Goal: Task Accomplishment & Management: Complete application form

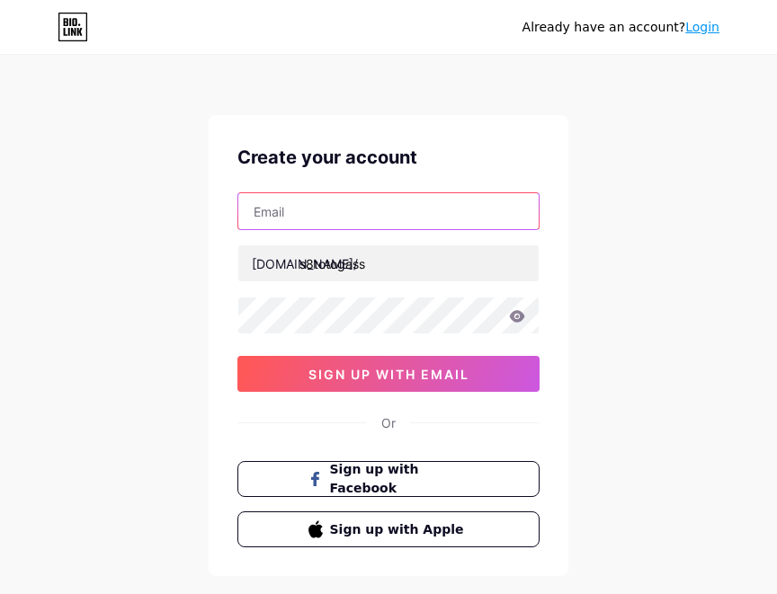
click at [344, 217] on input "text" at bounding box center [388, 211] width 300 height 36
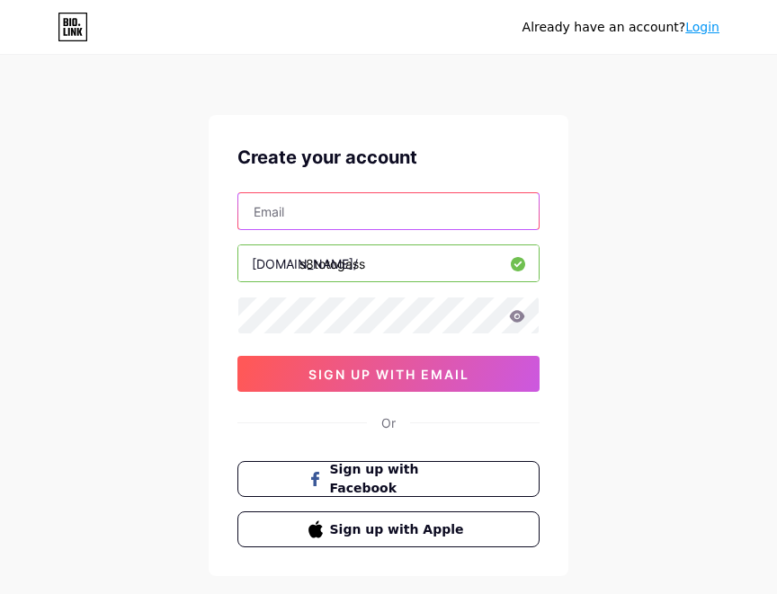
type input "[EMAIL_ADDRESS][DOMAIN_NAME]"
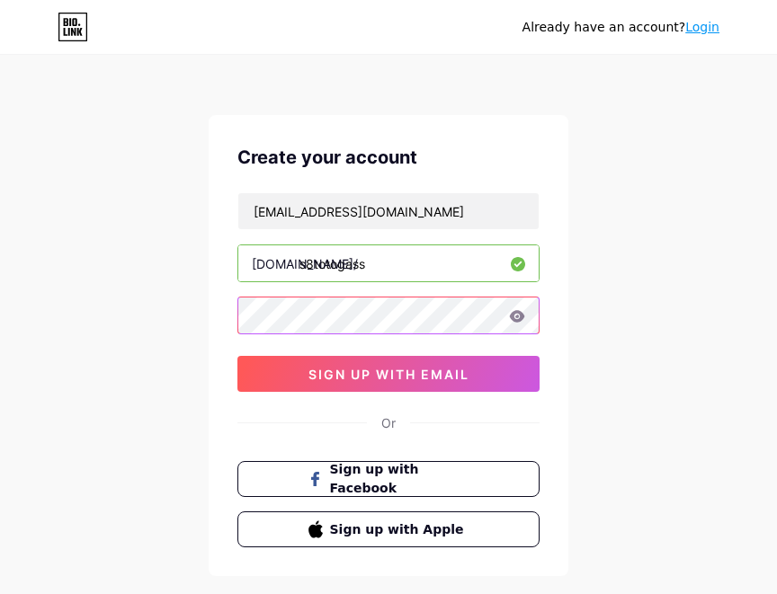
click at [224, 305] on div "Create your account lepongnita@gmail.com bio.link/ s8totogass 03AFcWeA4dFGmcDT2…" at bounding box center [389, 345] width 360 height 461
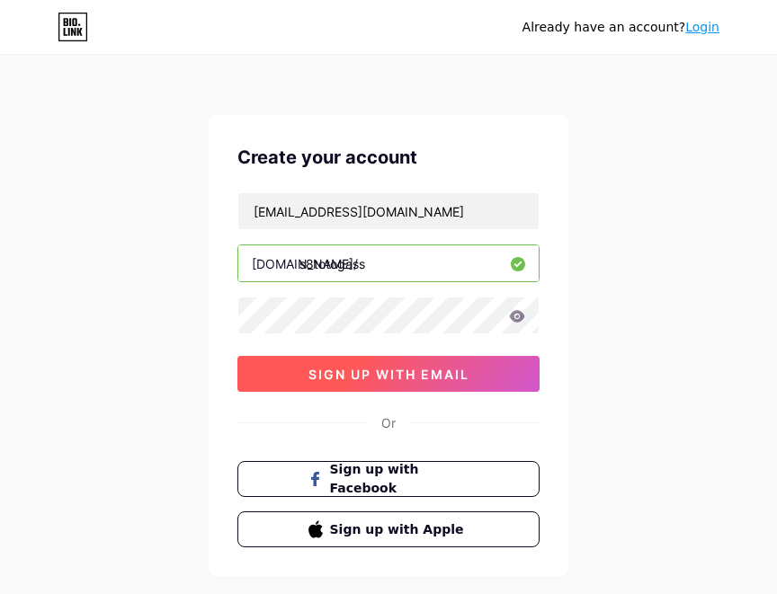
click at [357, 364] on button "sign up with email" at bounding box center [388, 374] width 302 height 36
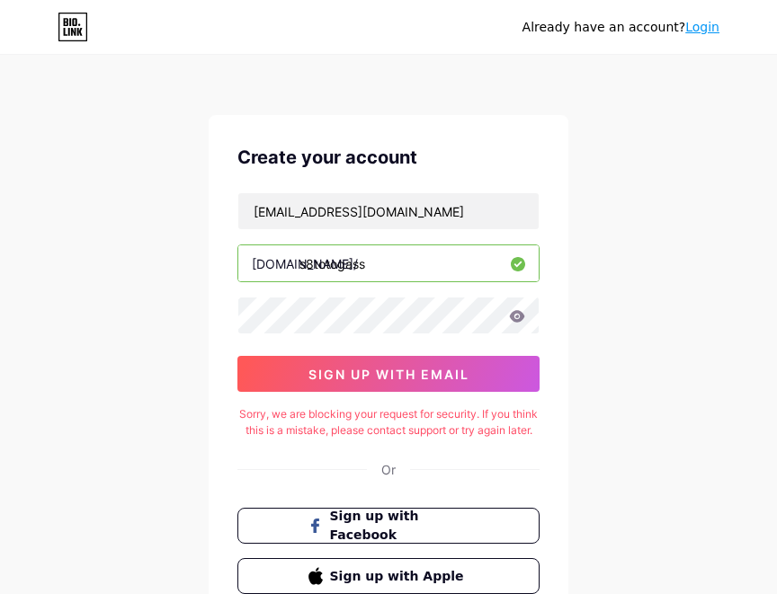
click at [522, 318] on icon at bounding box center [517, 316] width 15 height 12
click at [521, 316] on icon at bounding box center [517, 316] width 15 height 12
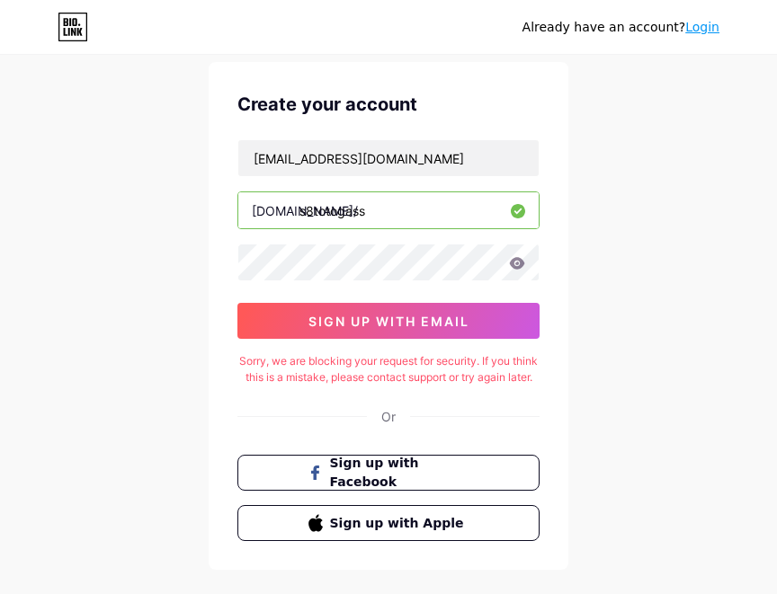
scroll to position [90, 0]
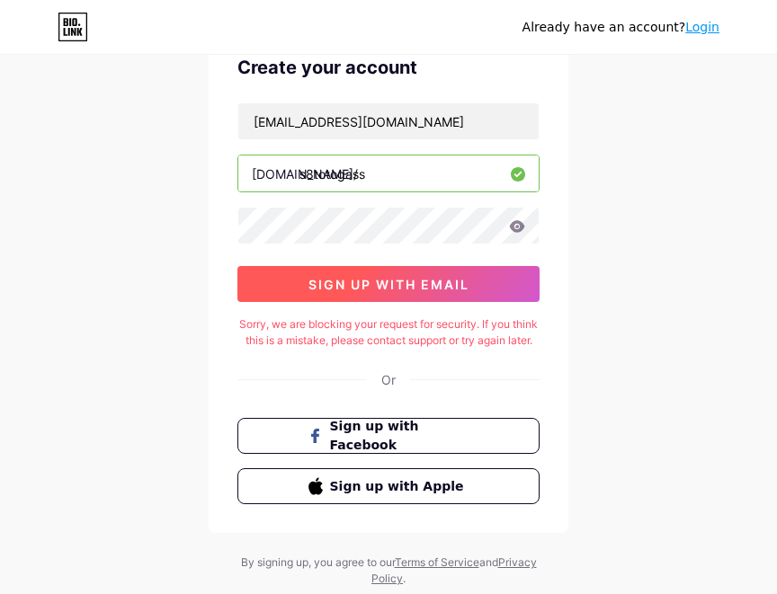
click at [359, 285] on span "sign up with email" at bounding box center [388, 284] width 161 height 15
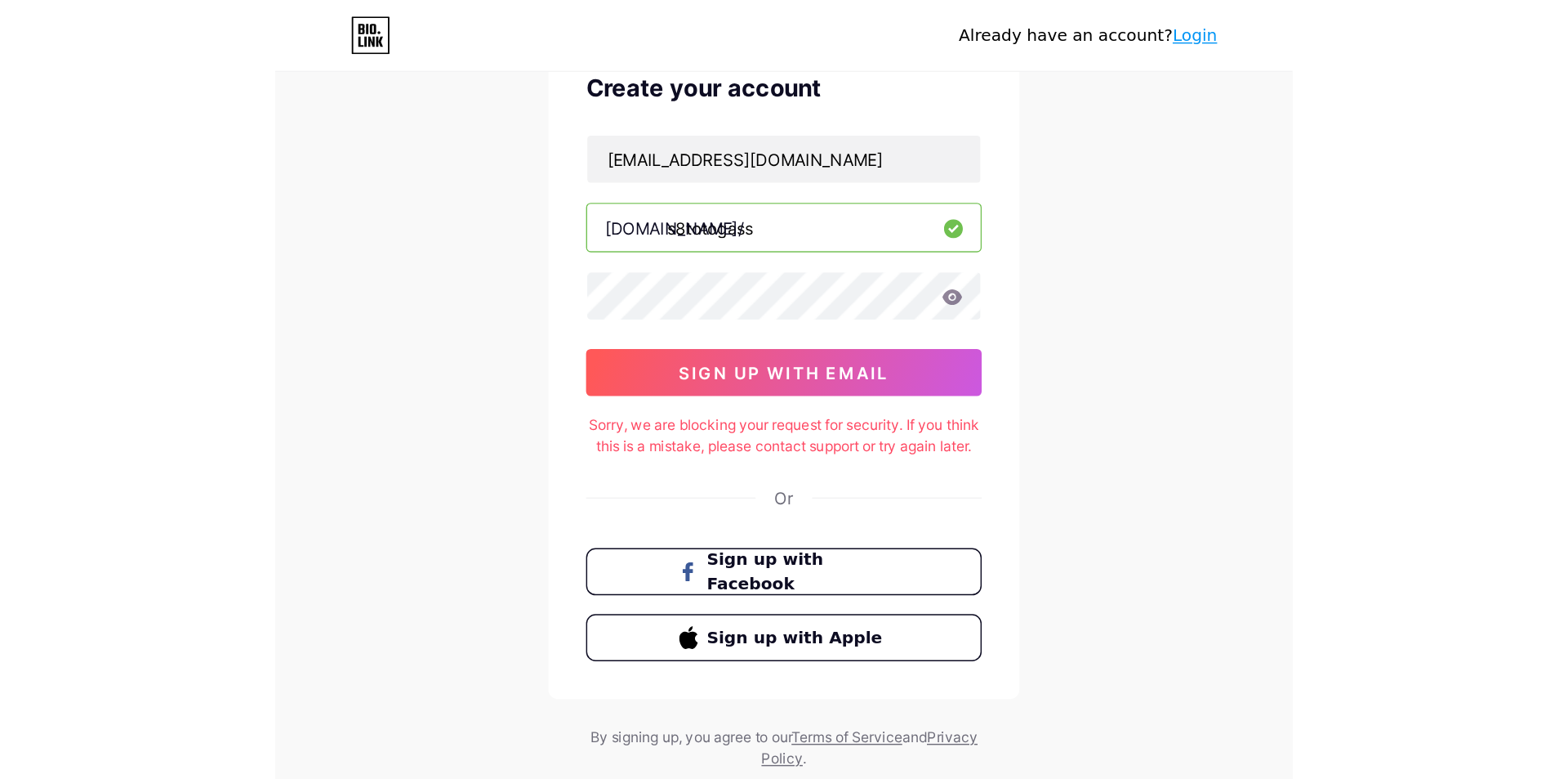
scroll to position [0, 0]
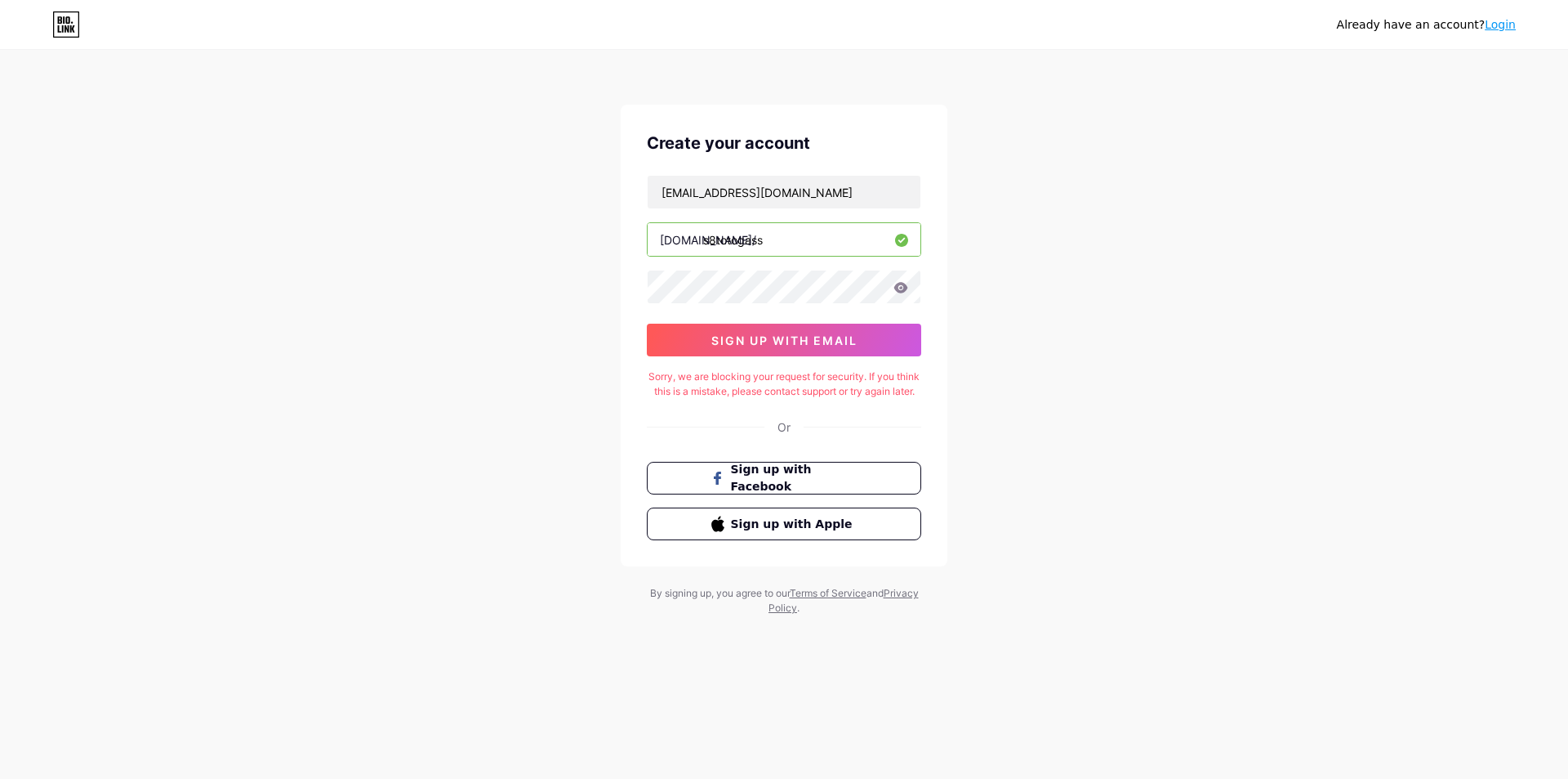
click at [705, 31] on link "Login" at bounding box center [1500, 25] width 31 height 13
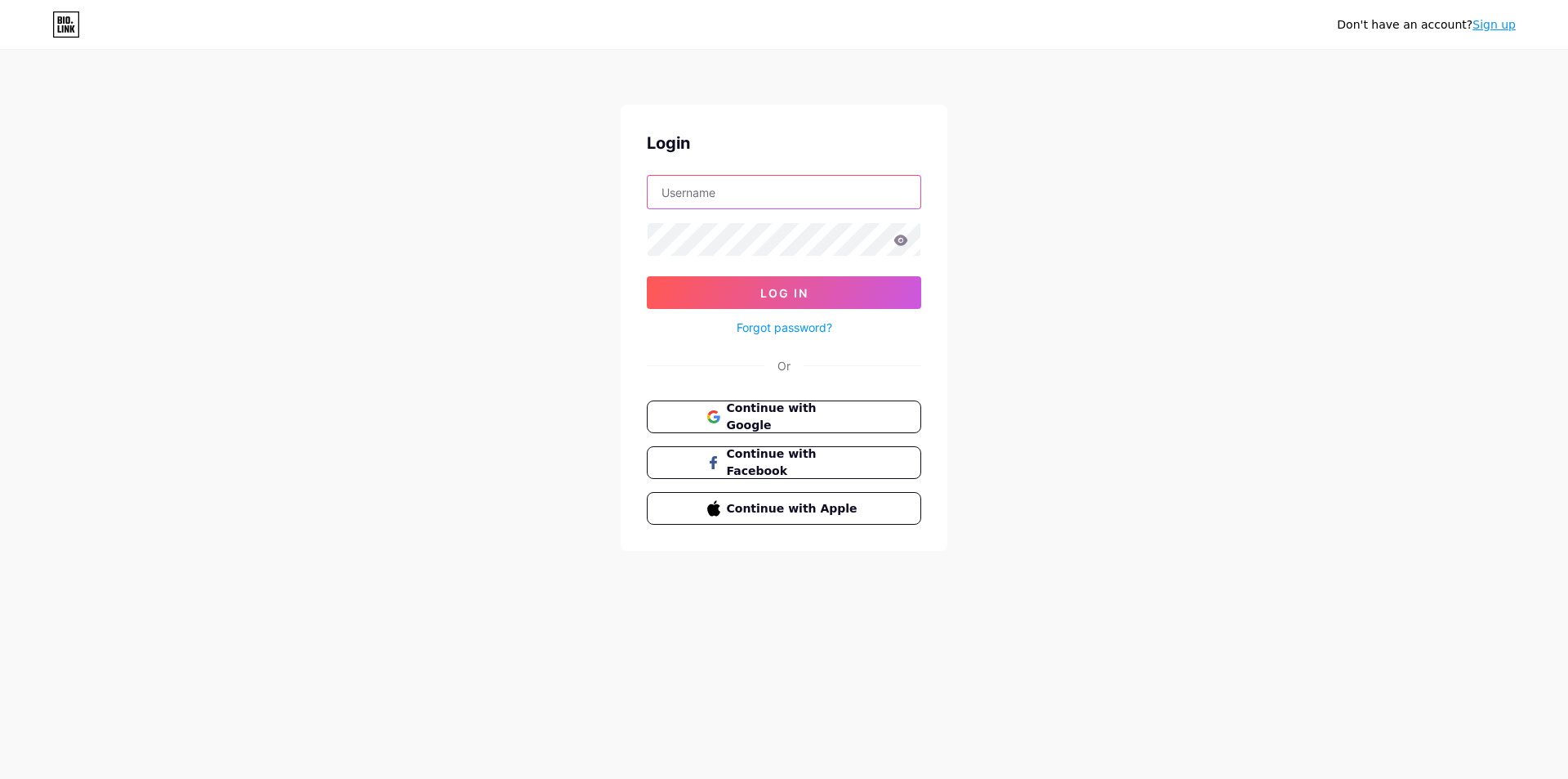
type input "[EMAIL_ADDRESS][DOMAIN_NAME]"
click at [705, 293] on button "Log In" at bounding box center [784, 293] width 274 height 33
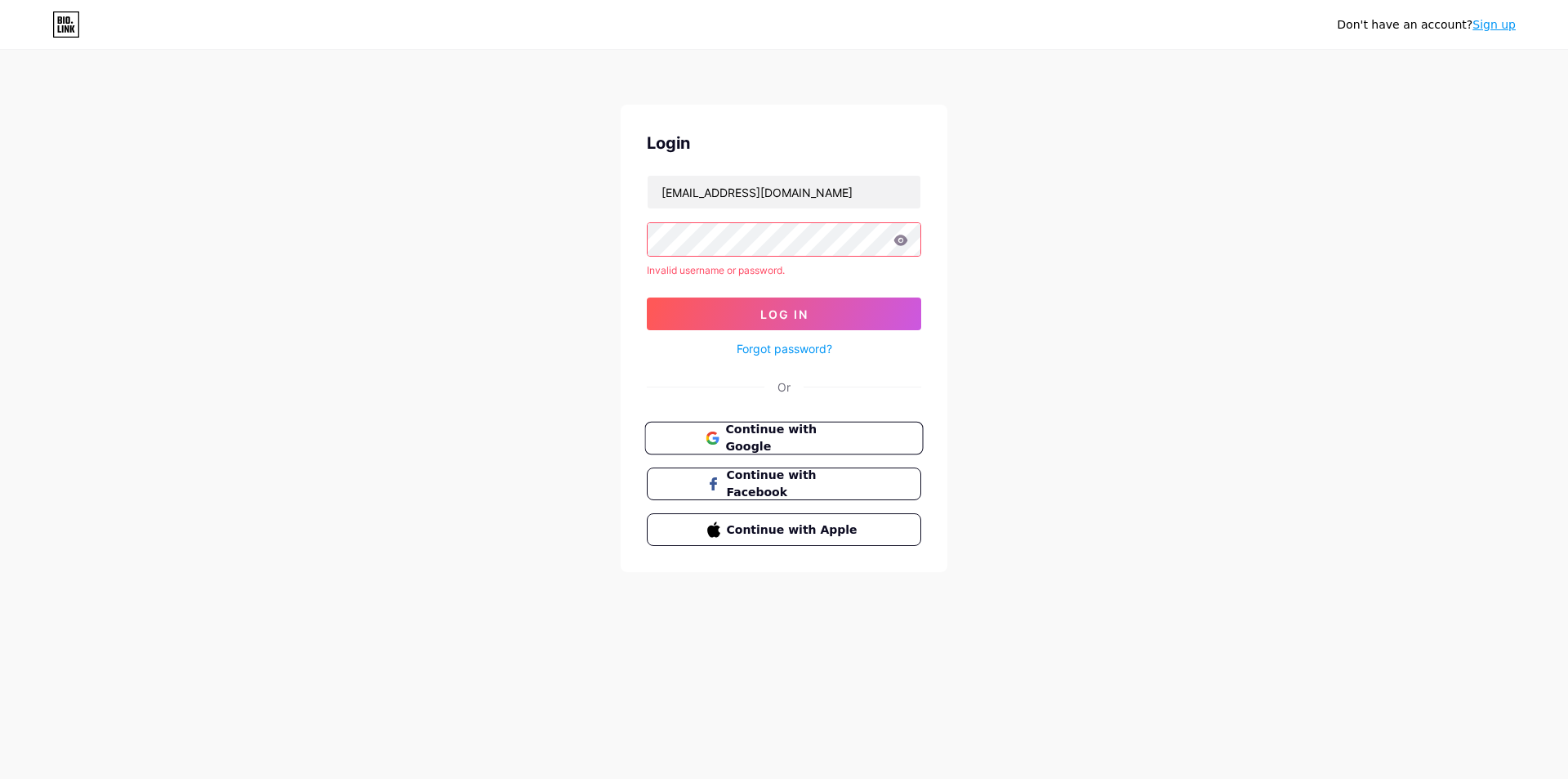
click at [705, 436] on button "Continue with Google" at bounding box center [783, 438] width 278 height 34
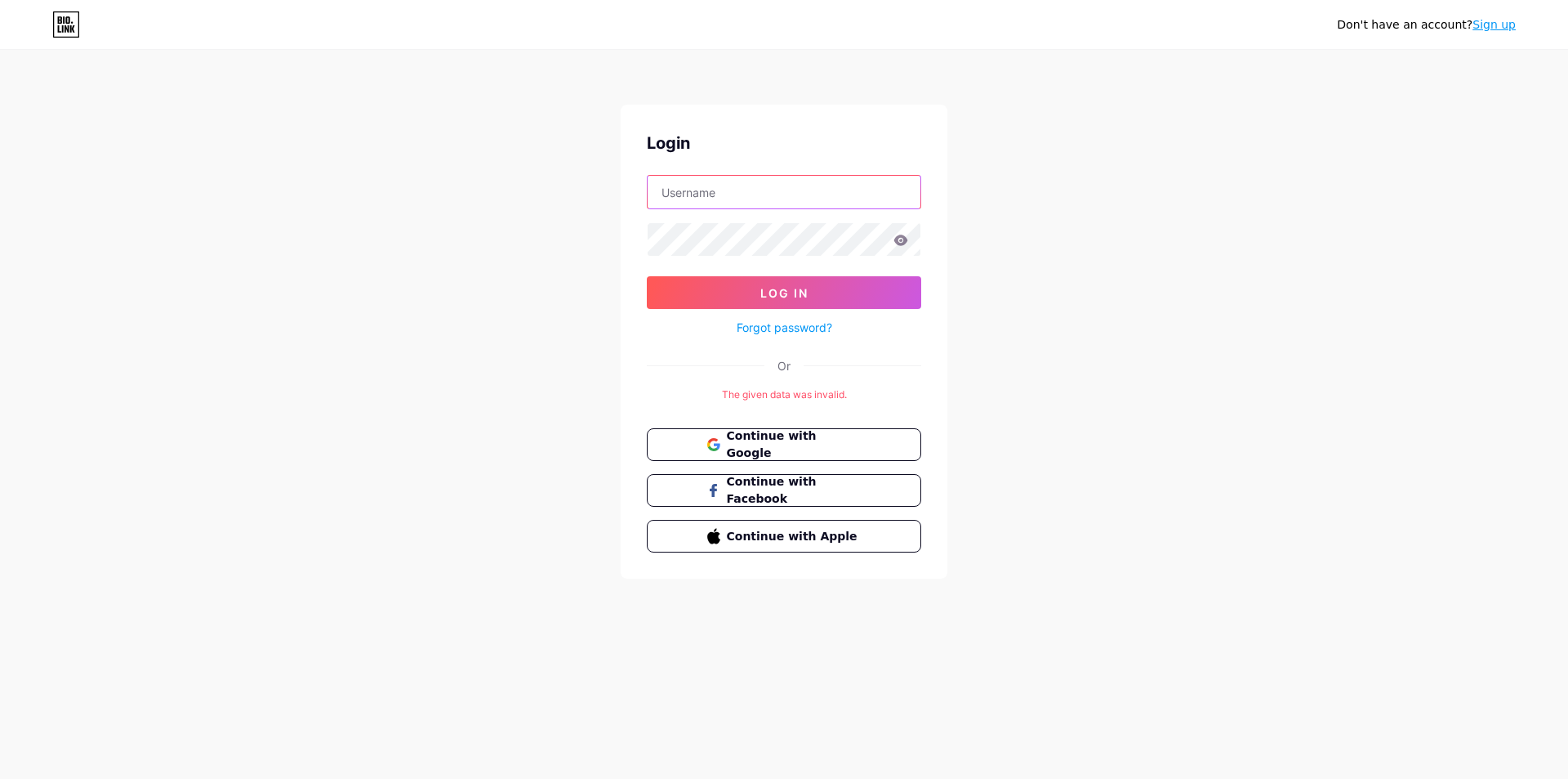
type input "[EMAIL_ADDRESS][DOMAIN_NAME]"
click at [717, 313] on div "Forgot password?" at bounding box center [784, 323] width 274 height 28
click at [717, 305] on button "Log In" at bounding box center [784, 293] width 274 height 33
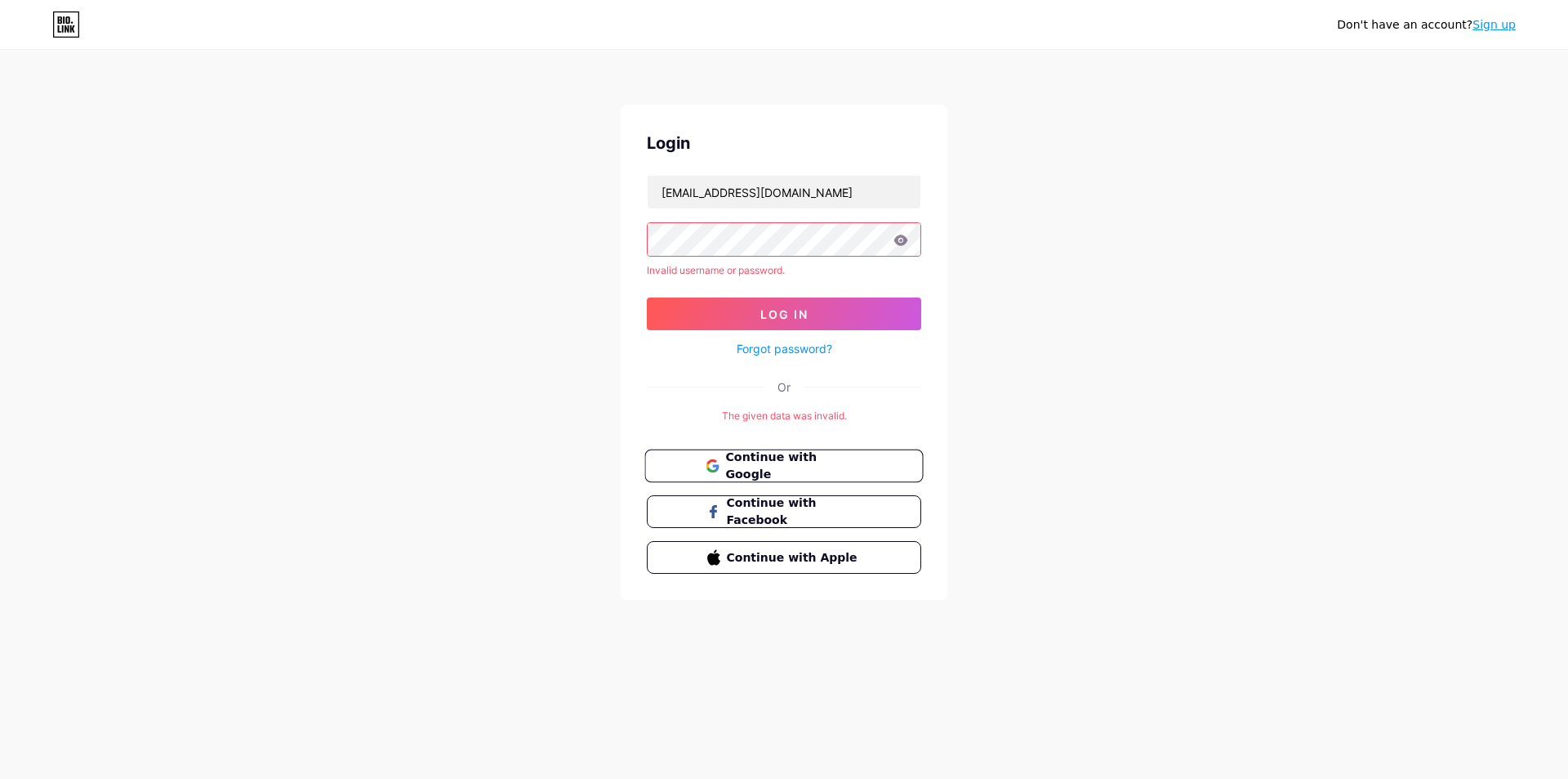
click at [717, 470] on span "Continue with Google" at bounding box center [793, 465] width 136 height 35
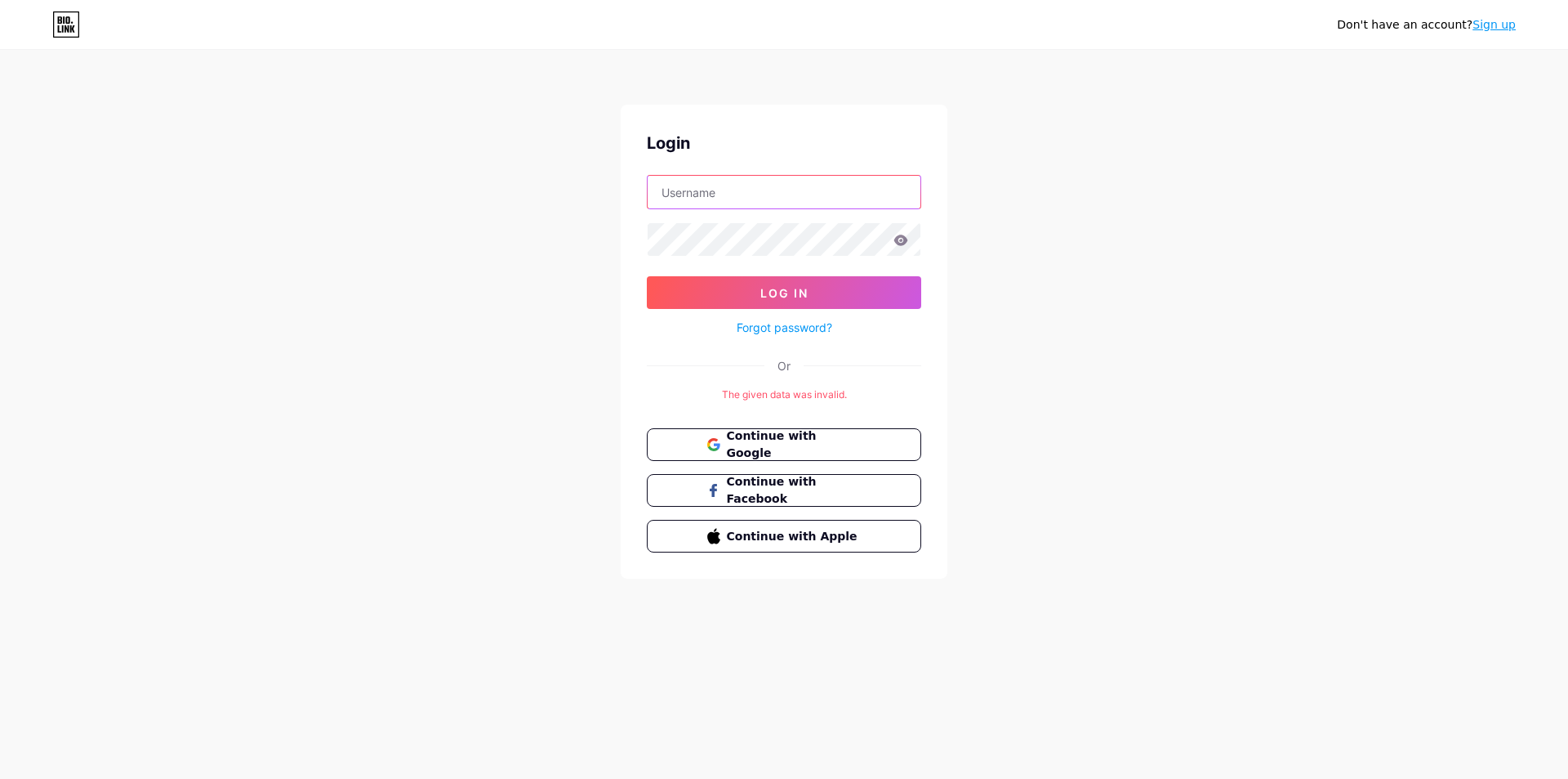
type input "[EMAIL_ADDRESS][DOMAIN_NAME]"
click at [1498, 25] on link "Sign up" at bounding box center [1494, 25] width 44 height 13
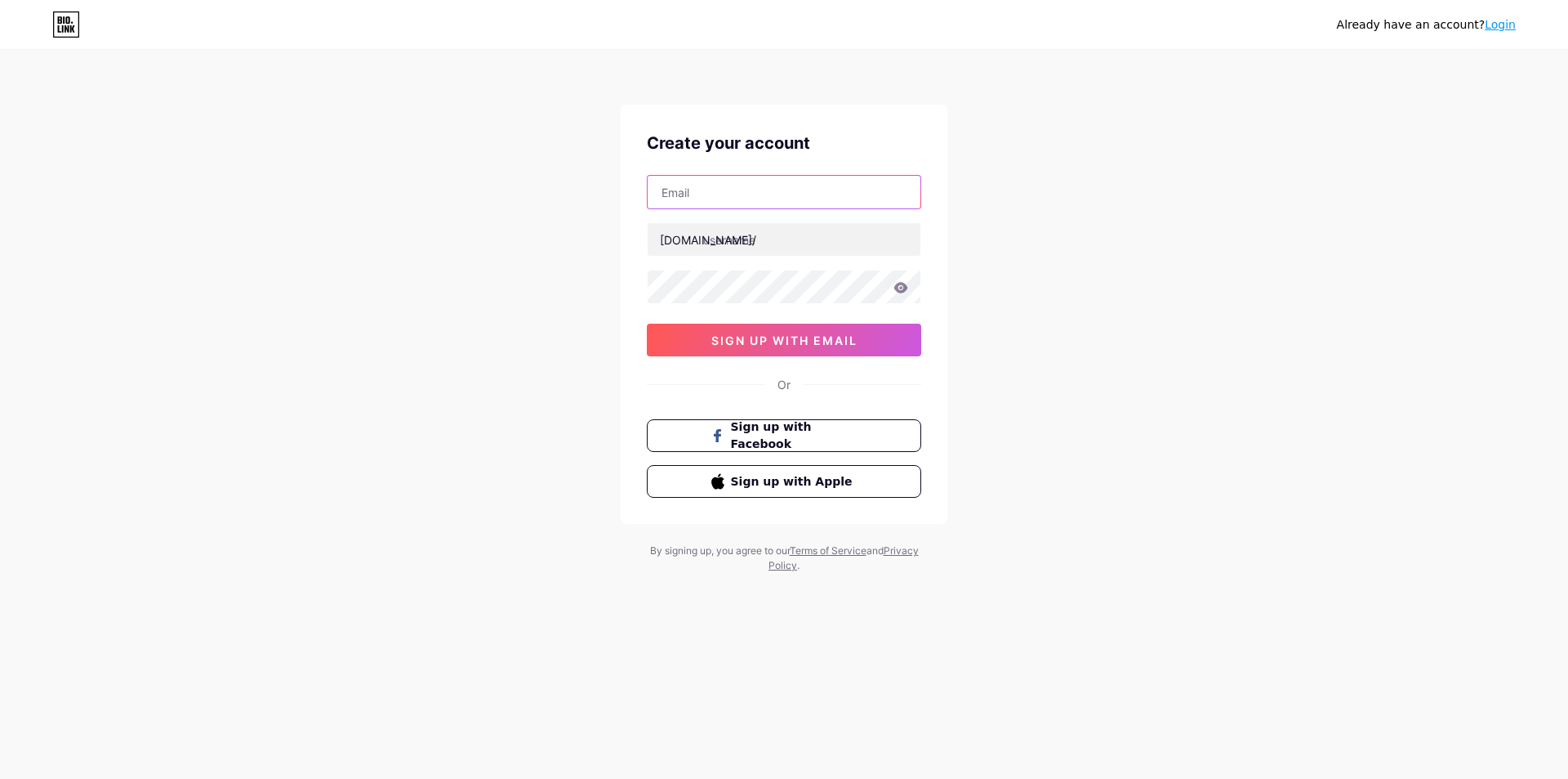
click at [787, 185] on input "text" at bounding box center [784, 192] width 273 height 33
type input "[EMAIL_ADDRESS][DOMAIN_NAME]"
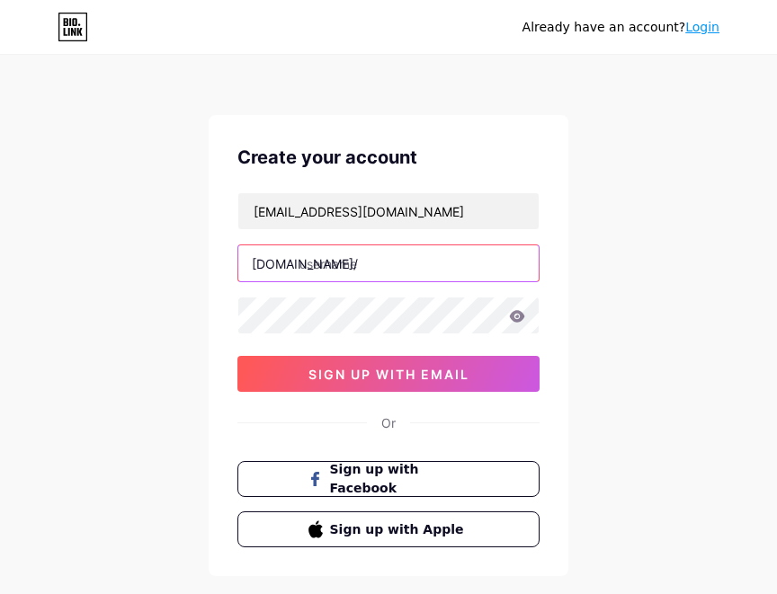
click at [387, 261] on input "text" at bounding box center [388, 263] width 300 height 36
click at [396, 263] on input "text" at bounding box center [388, 263] width 300 height 36
paste input "s8totogass"
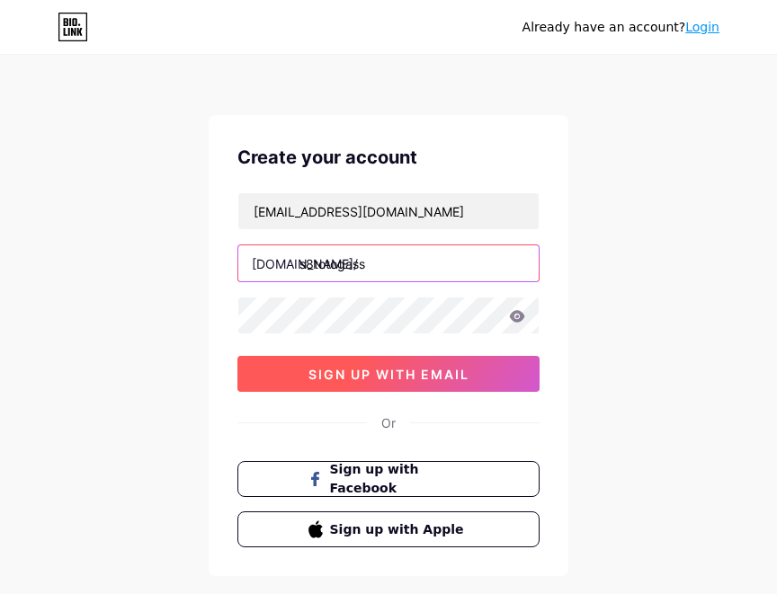
type input "s8totogass"
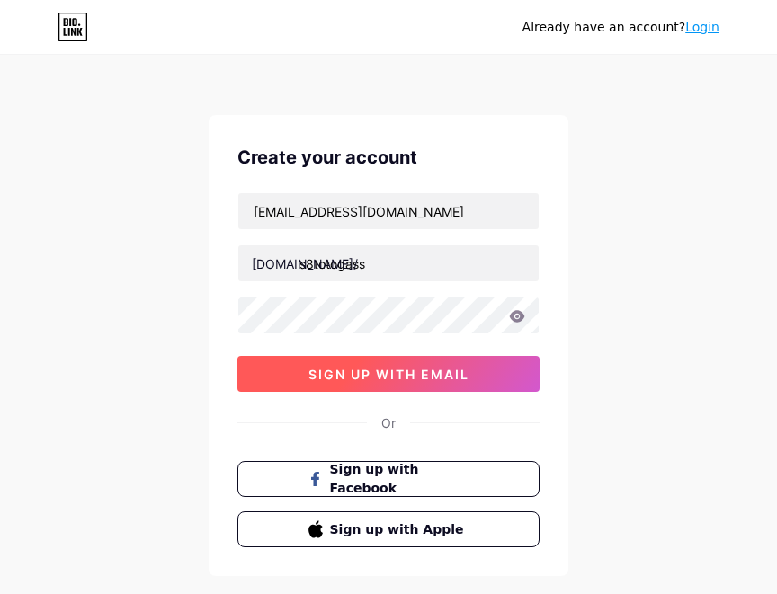
click at [444, 374] on span "sign up with email" at bounding box center [388, 374] width 161 height 15
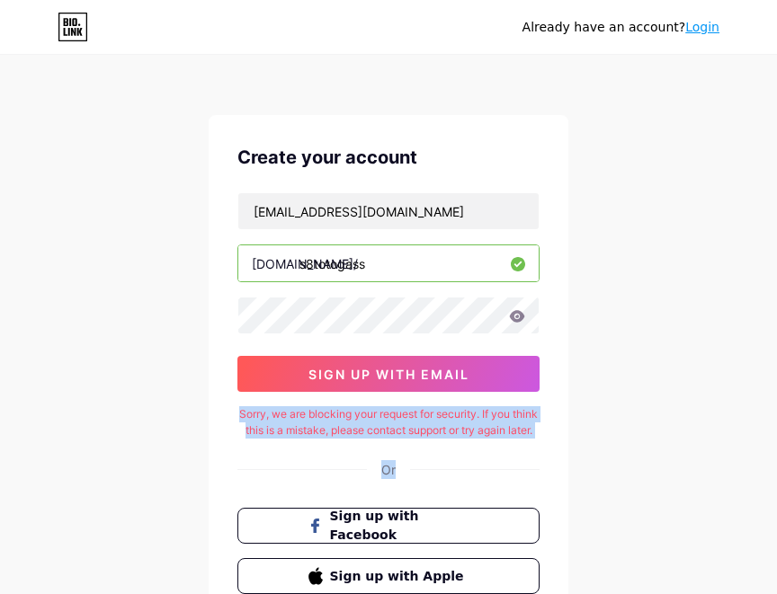
drag, startPoint x: 438, startPoint y: 456, endPoint x: 244, endPoint y: 410, distance: 198.6
click at [244, 410] on div "Create your account [EMAIL_ADDRESS][DOMAIN_NAME] [DOMAIN_NAME]/ s8totogass 03AF…" at bounding box center [389, 369] width 360 height 508
copy div "Sorry, we are blocking your request for security. If you think this is a mistak…"
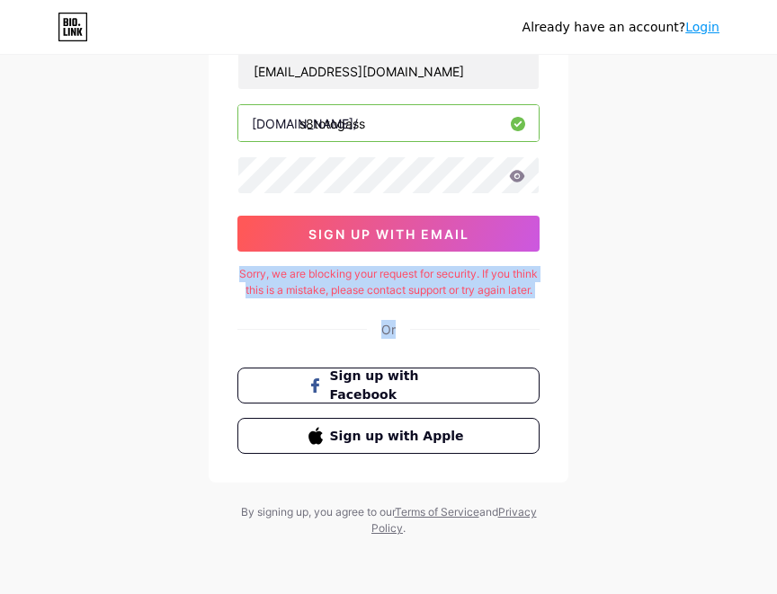
scroll to position [156, 0]
click at [425, 369] on button "Sign up with Facebook" at bounding box center [388, 386] width 306 height 37
